Goal: Browse casually

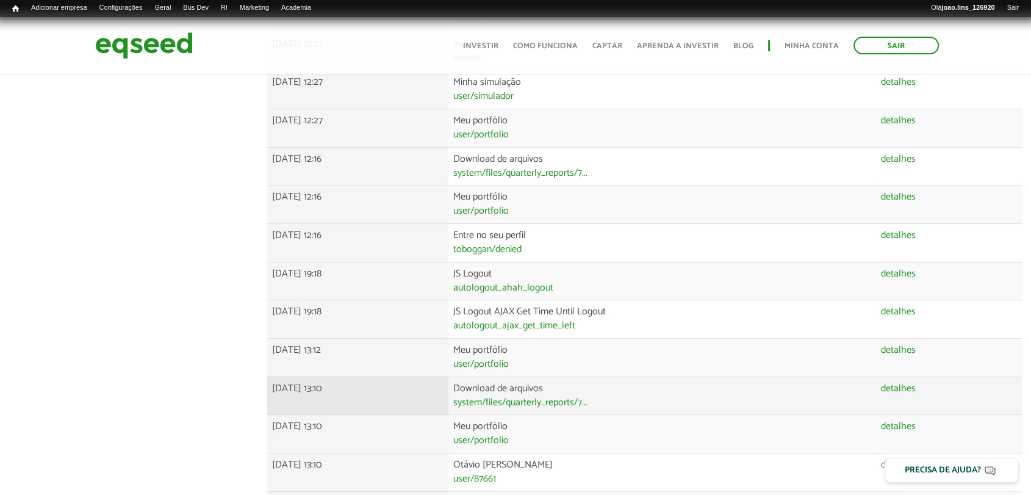
scroll to position [406, 0]
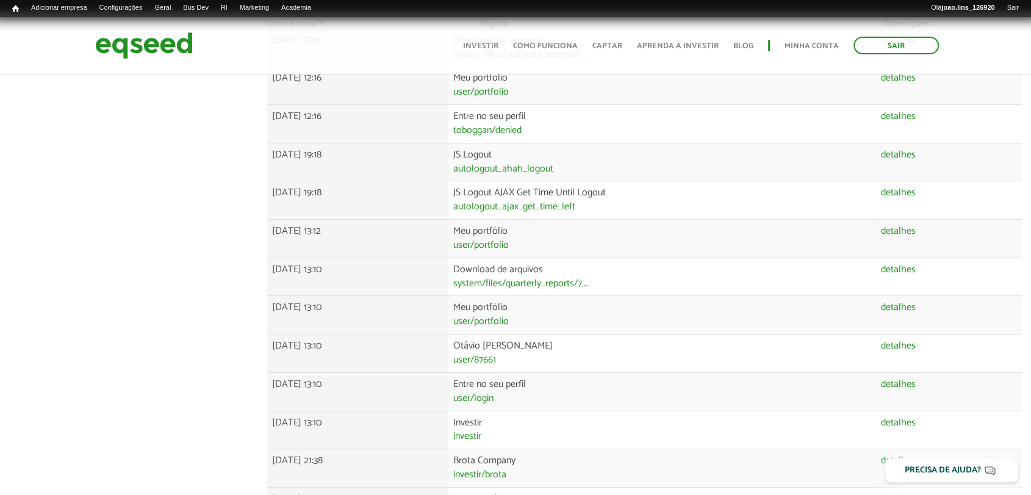
click at [115, 164] on div "João Henrique Pereira Lins Souza left_panel_close Pessoal person Meu perfil fin…" at bounding box center [515, 362] width 1031 height 1367
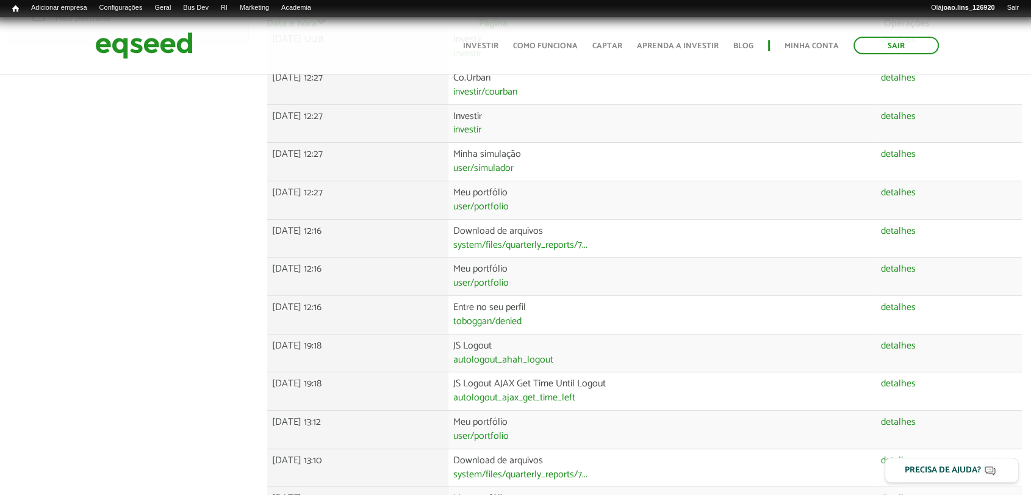
scroll to position [0, 0]
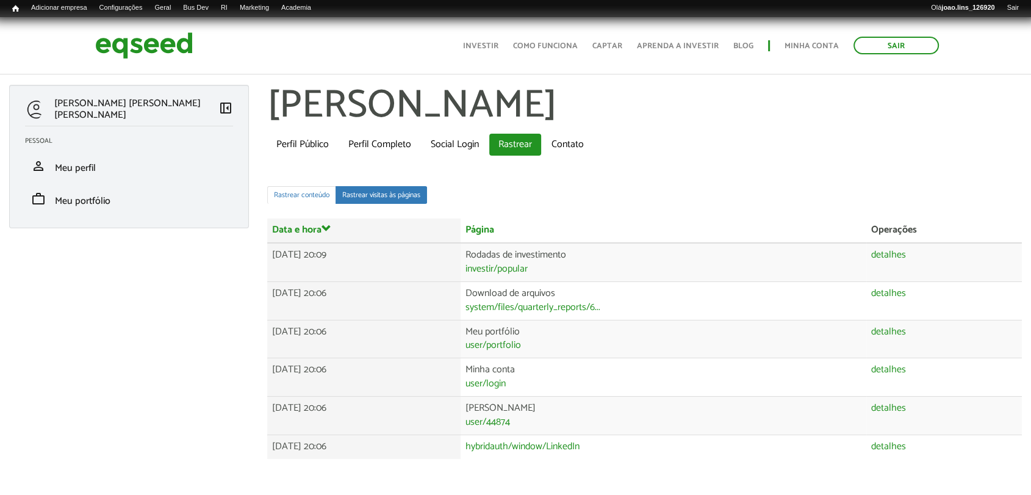
scroll to position [18, 0]
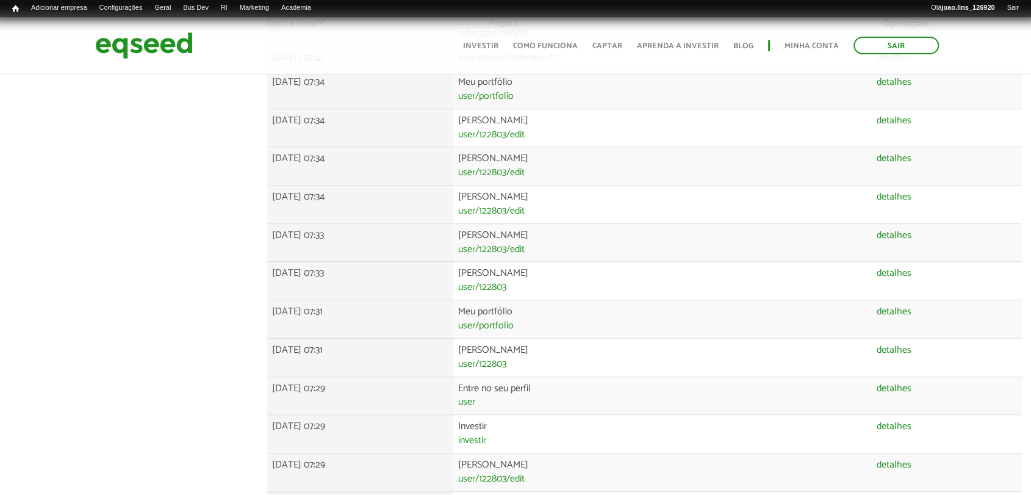
scroll to position [490, 0]
